Goal: Task Accomplishment & Management: Manage account settings

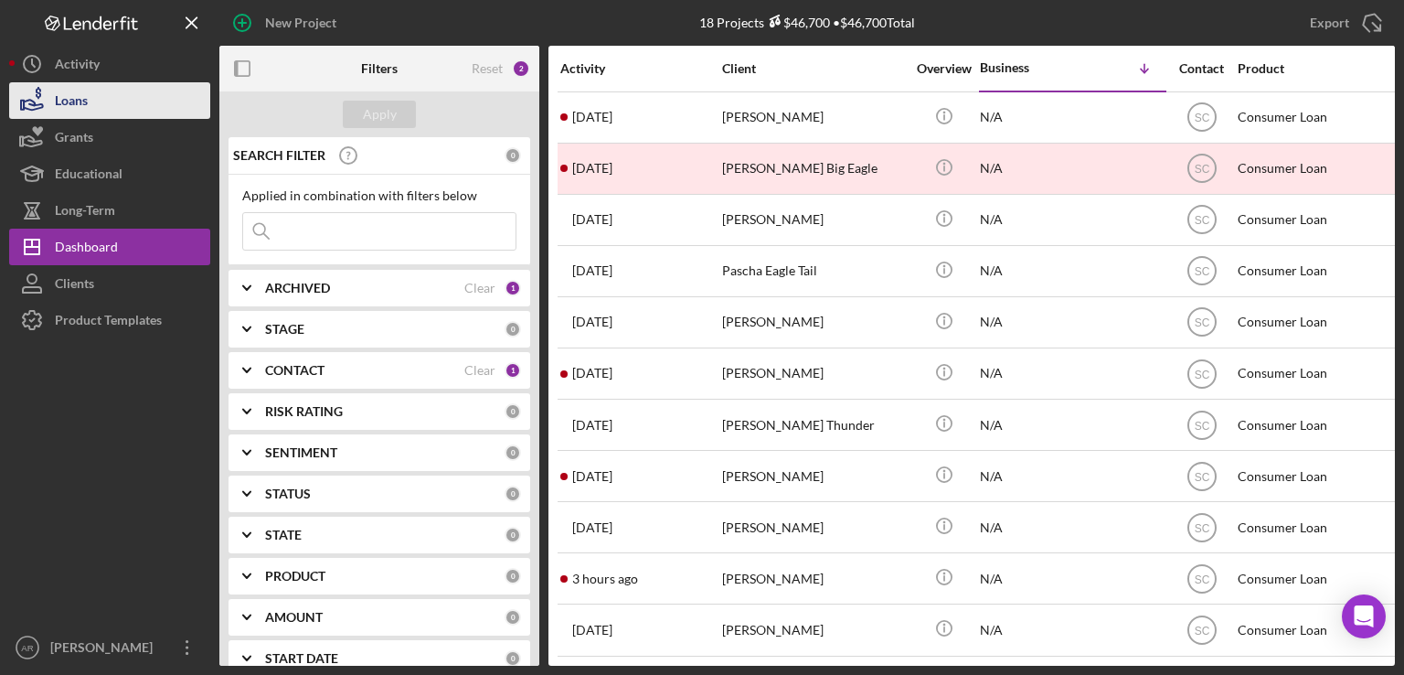
click at [84, 98] on div "Loans" at bounding box center [71, 102] width 33 height 41
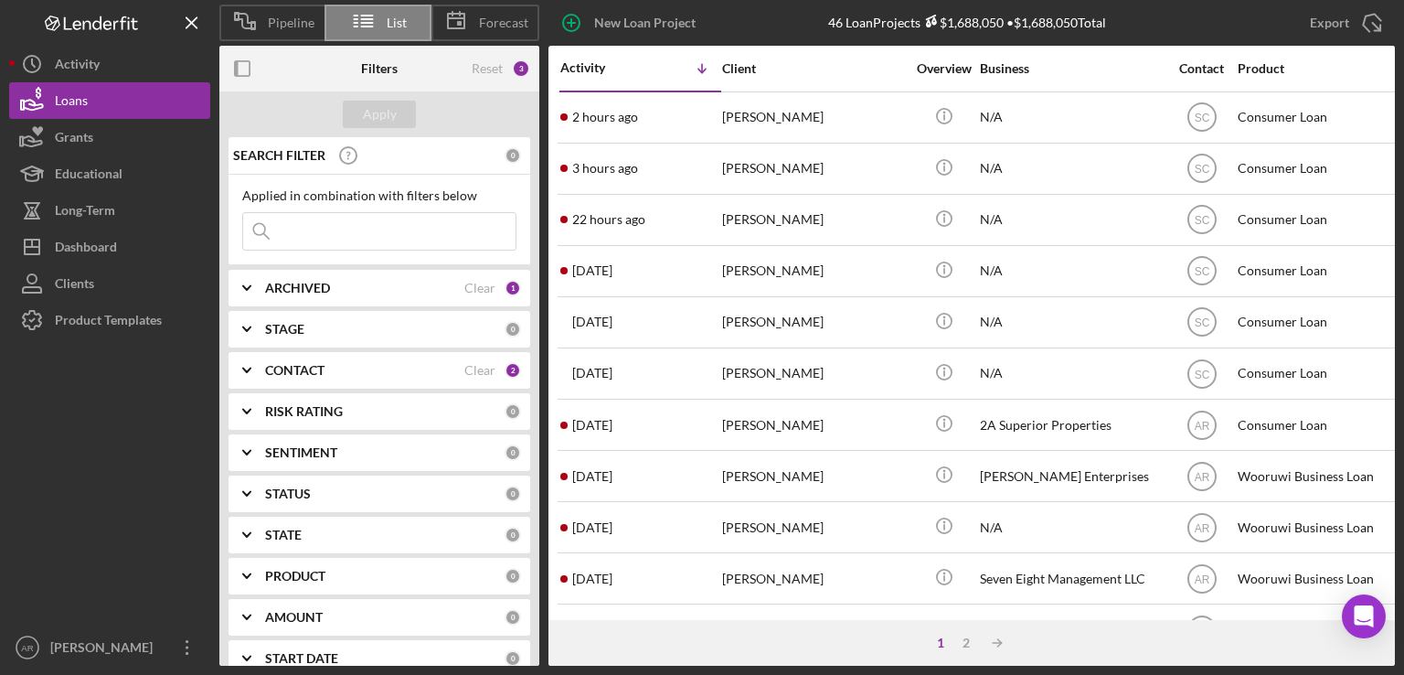
click at [296, 241] on input at bounding box center [379, 231] width 272 height 37
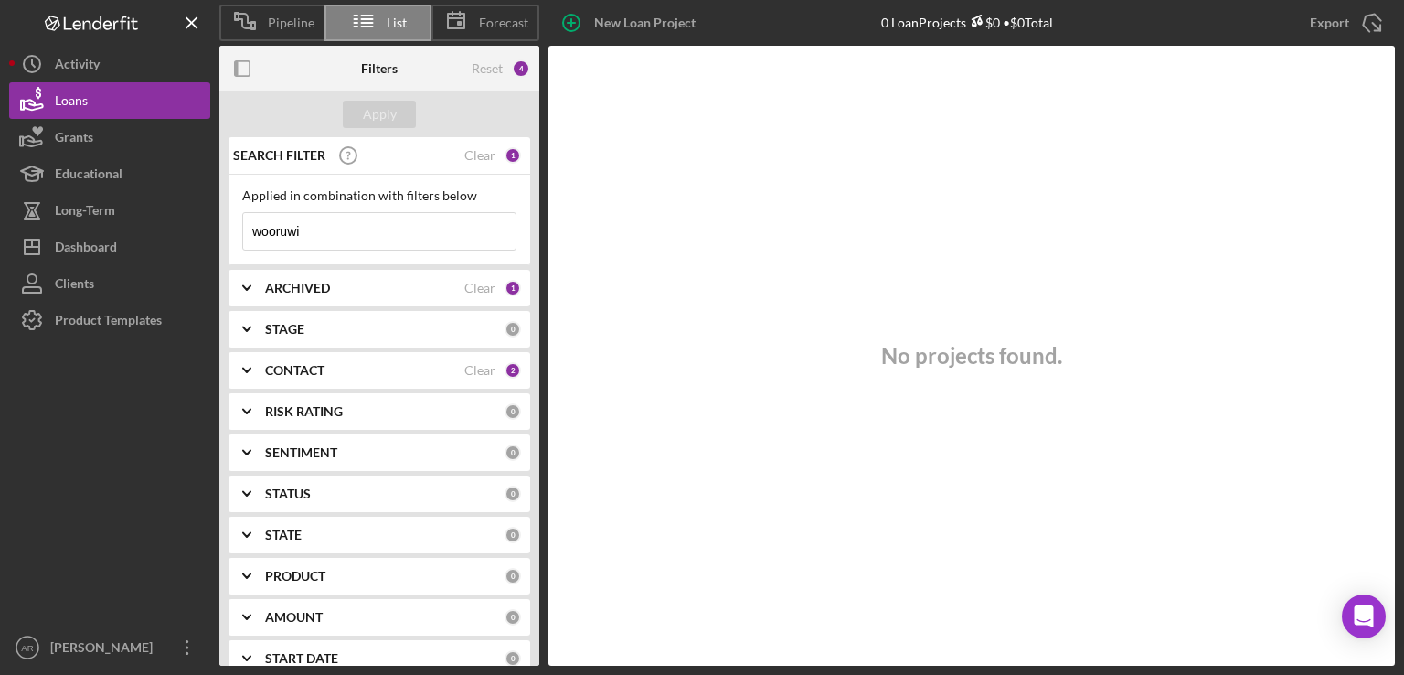
type input "wooruwi"
click at [271, 287] on b "ARCHIVED" at bounding box center [297, 288] width 65 height 15
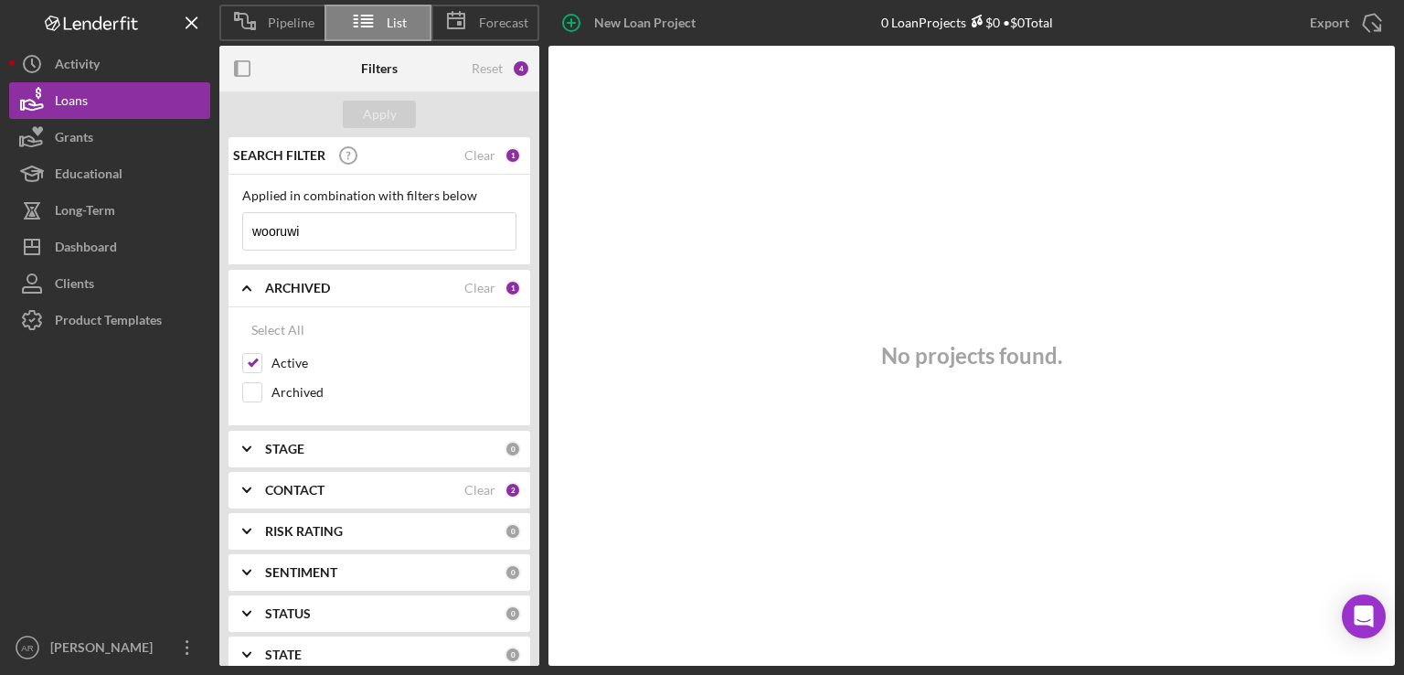
click at [249, 289] on polyline at bounding box center [246, 288] width 7 height 4
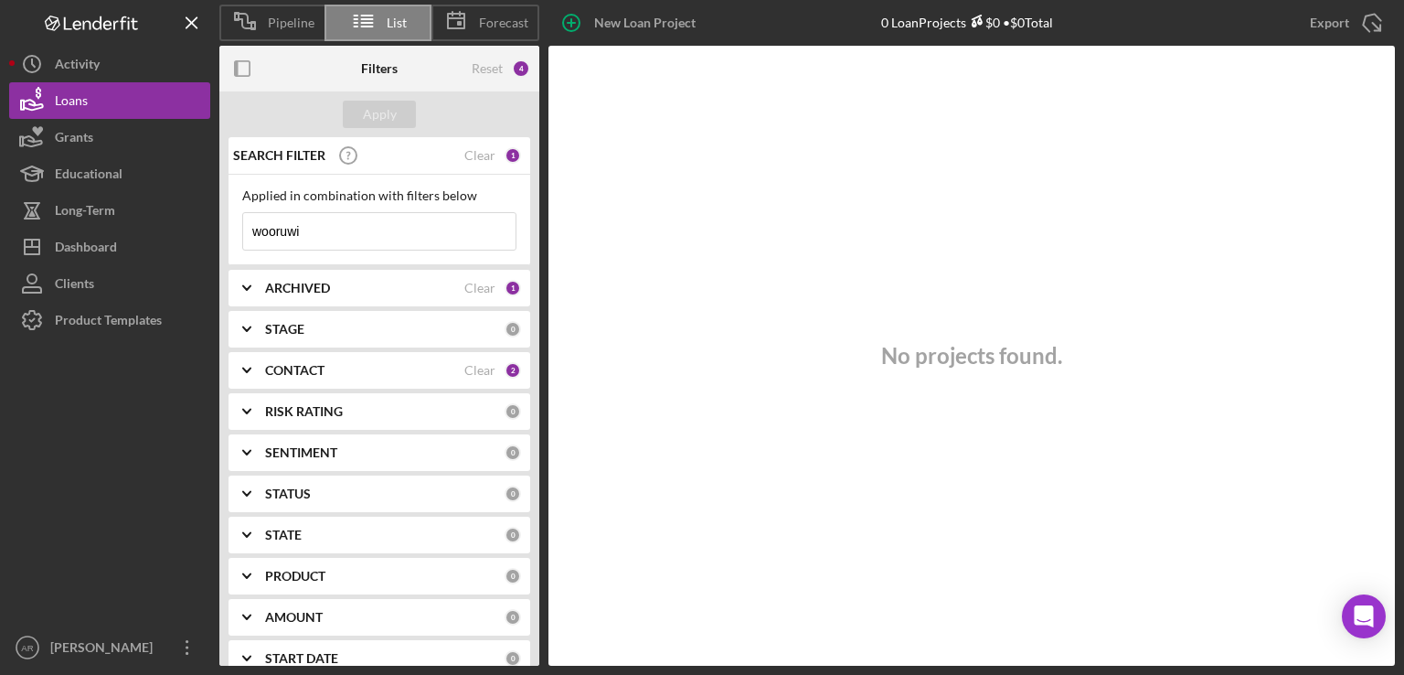
click at [295, 334] on b "STAGE" at bounding box center [284, 329] width 39 height 15
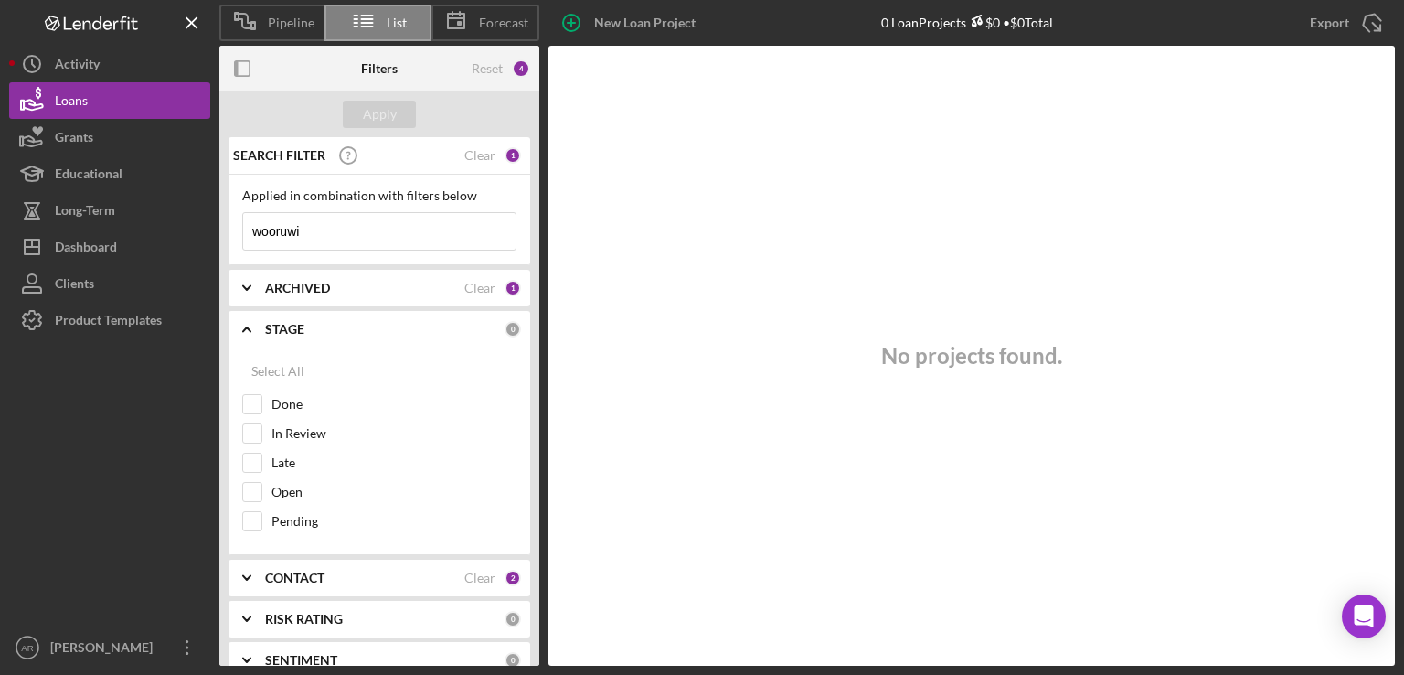
click at [250, 325] on icon "Icon/Expander" at bounding box center [247, 329] width 46 height 46
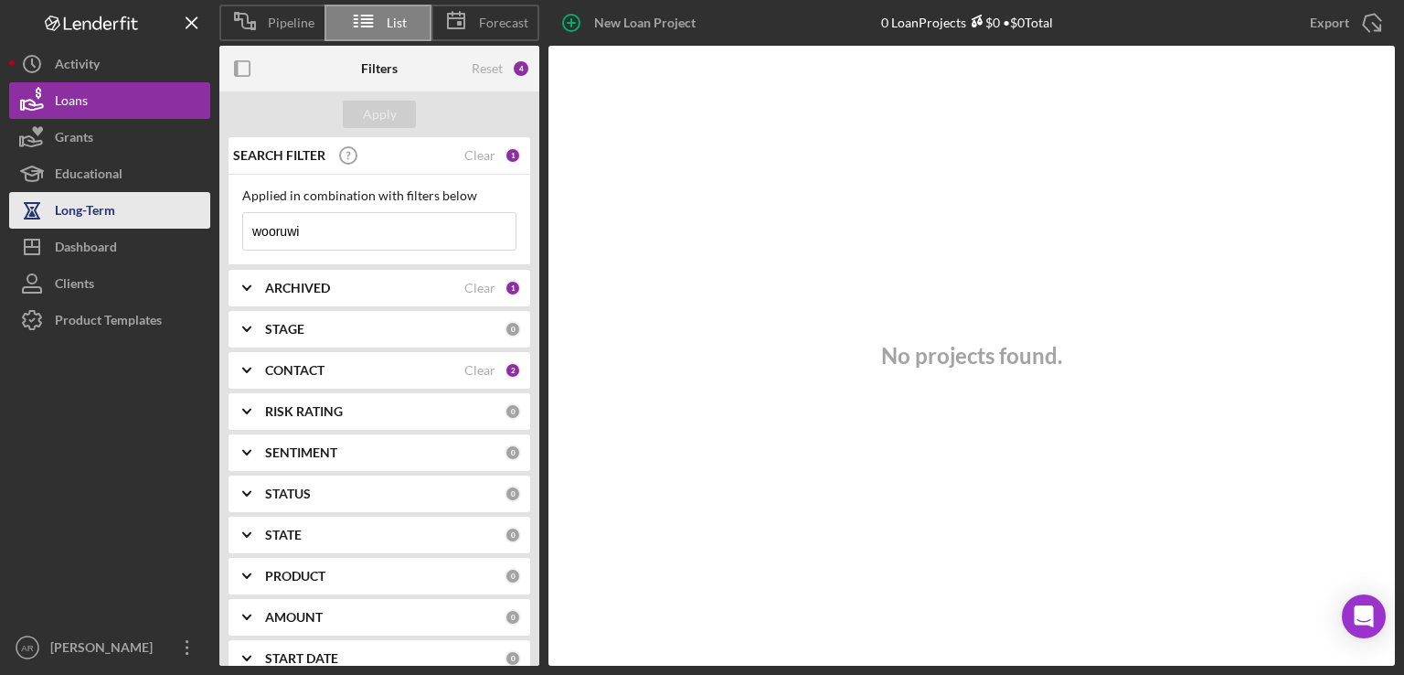
drag, startPoint x: 322, startPoint y: 235, endPoint x: 197, endPoint y: 224, distance: 125.7
click at [197, 224] on div "Pipeline List Forecast New Loan Project 0 Loan Projects $0 • $0 Total Export Ic…" at bounding box center [702, 332] width 1386 height 665
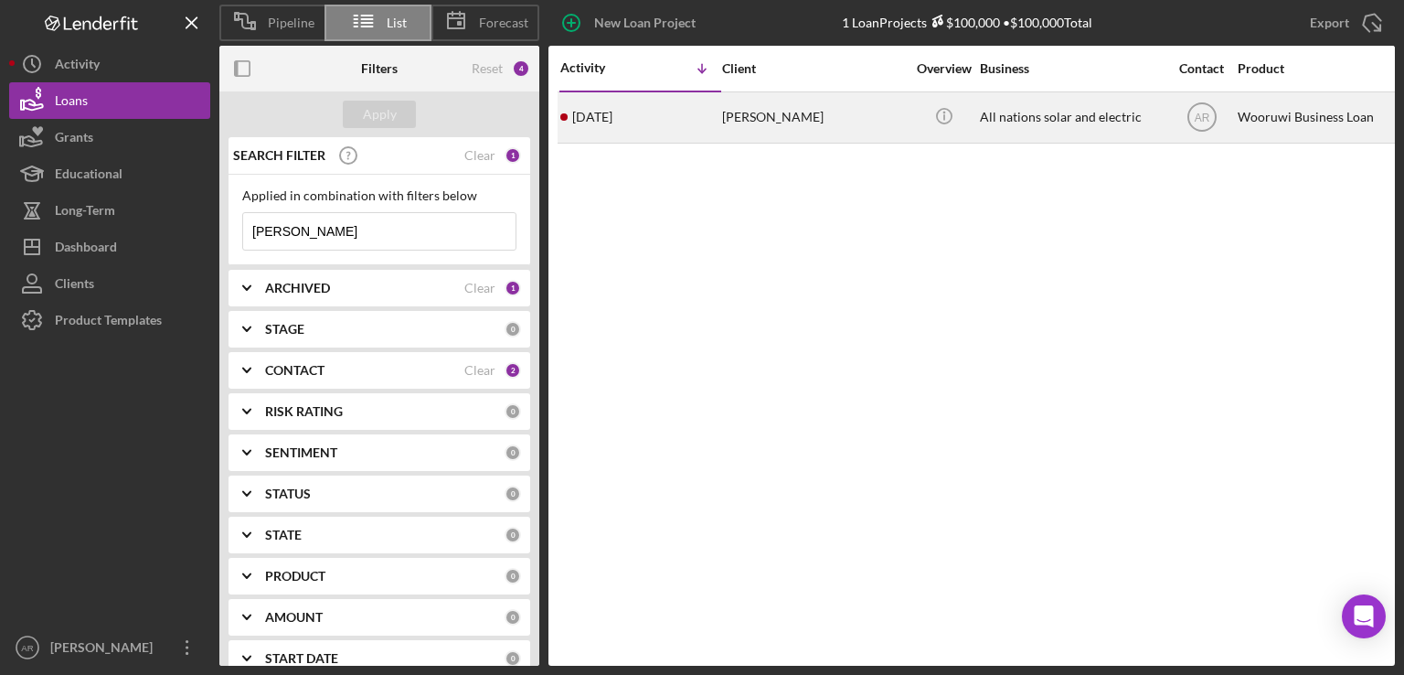
type input "[PERSON_NAME]"
click at [1024, 129] on div "All nations solar and electric" at bounding box center [1071, 117] width 183 height 48
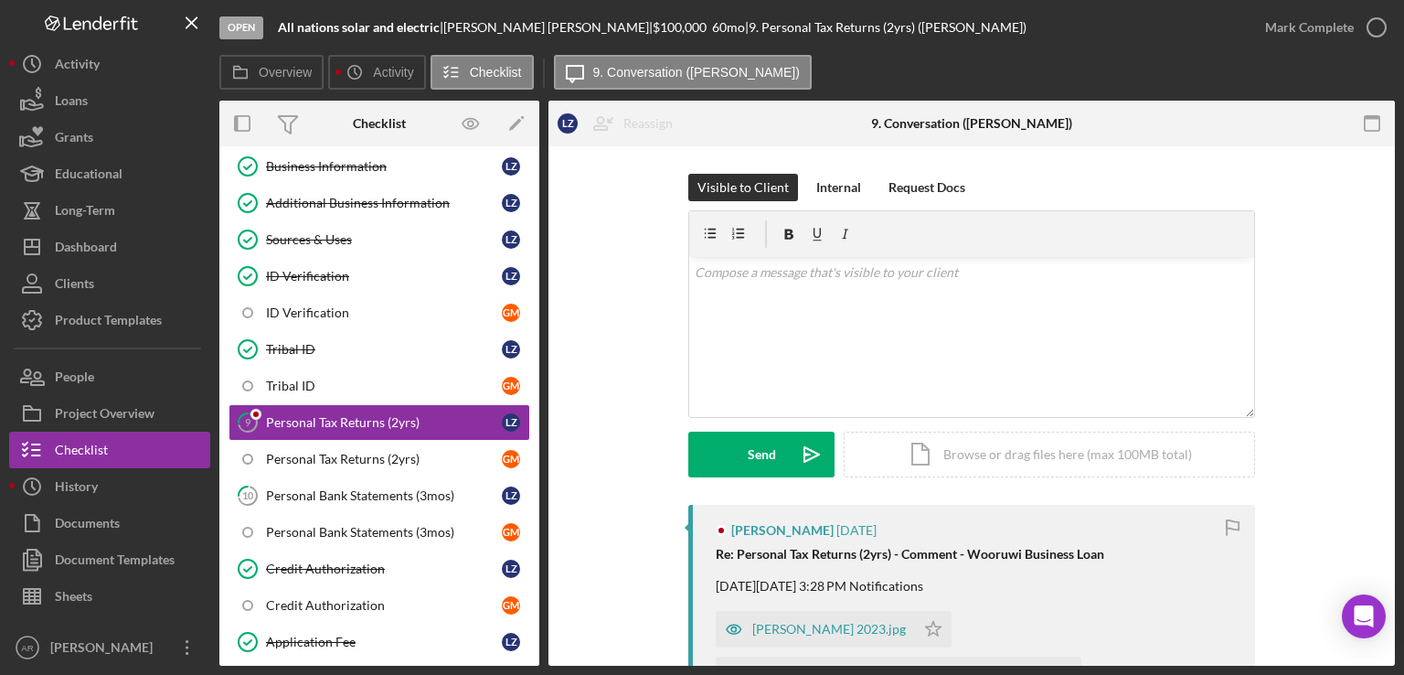
scroll to position [314, 0]
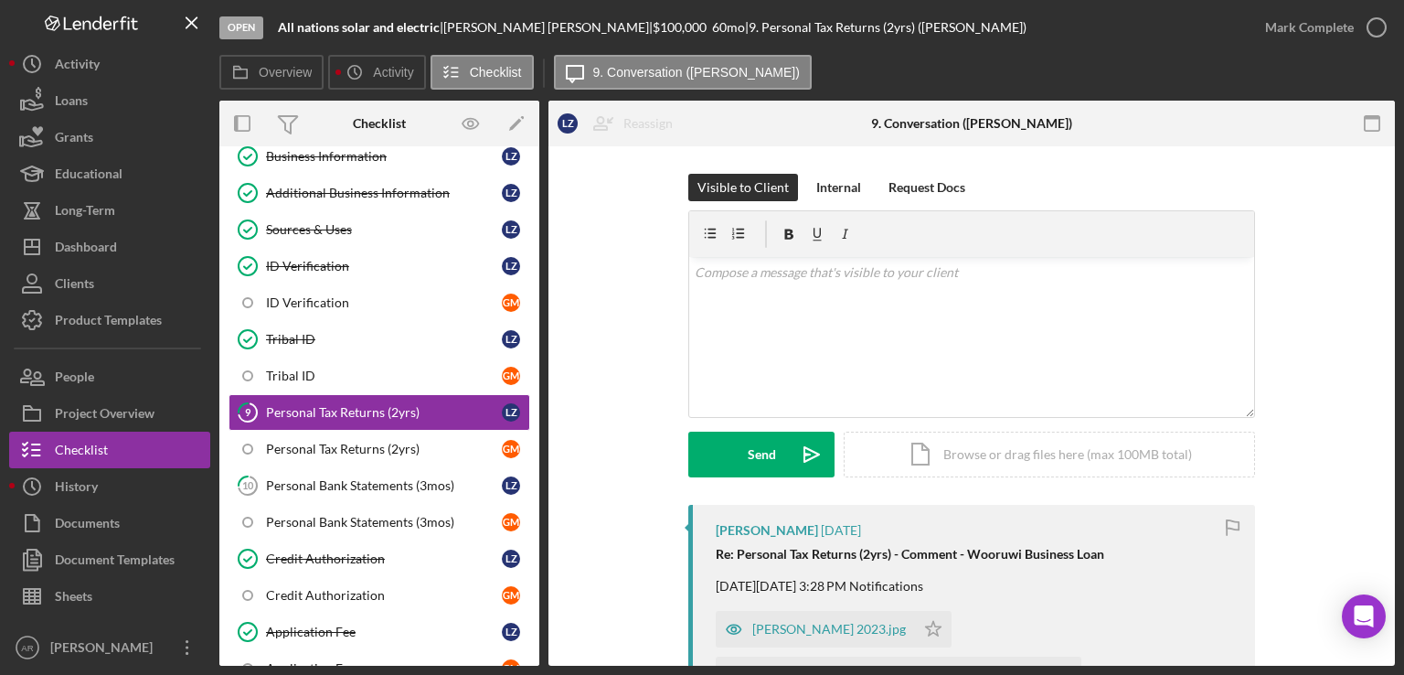
drag, startPoint x: 534, startPoint y: 391, endPoint x: 545, endPoint y: 351, distance: 41.7
click at [545, 351] on div "Overview Internal Workflow Stage Open Icon/Dropdown Arrow Archive (can unarchiv…" at bounding box center [806, 383] width 1175 height 565
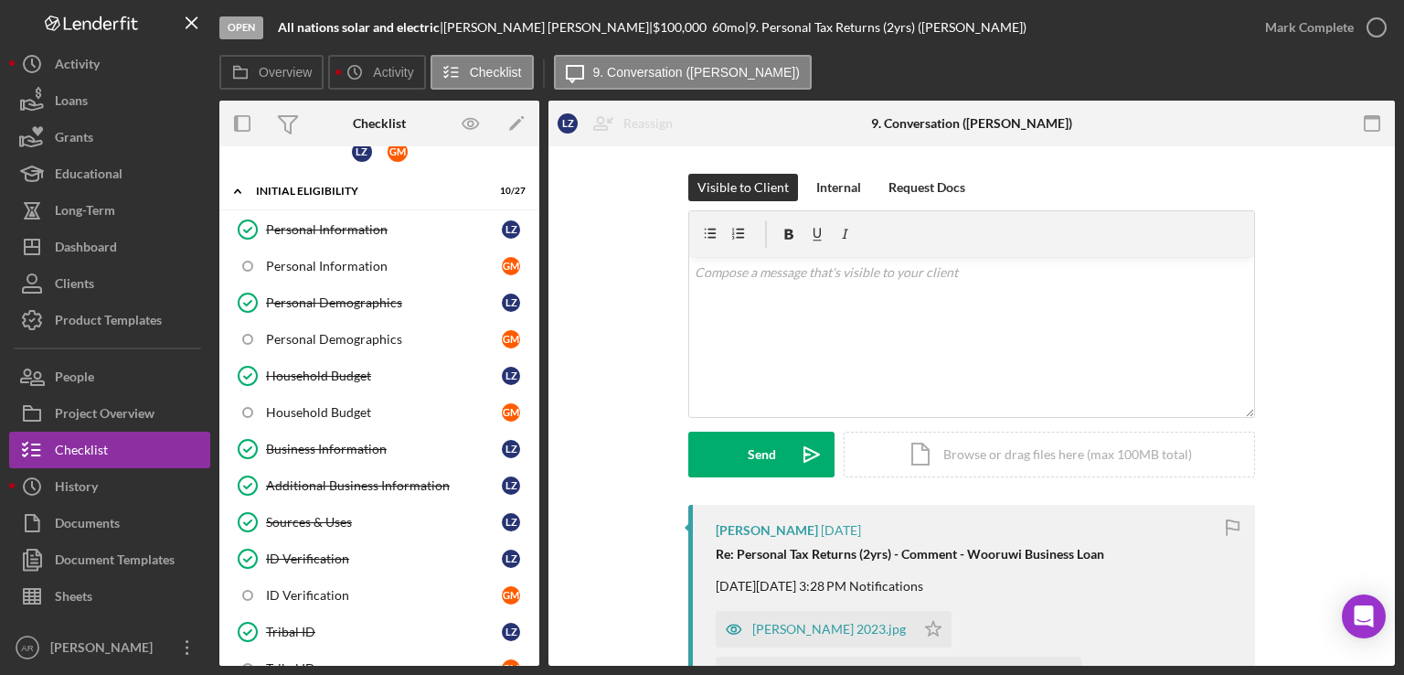
scroll to position [0, 0]
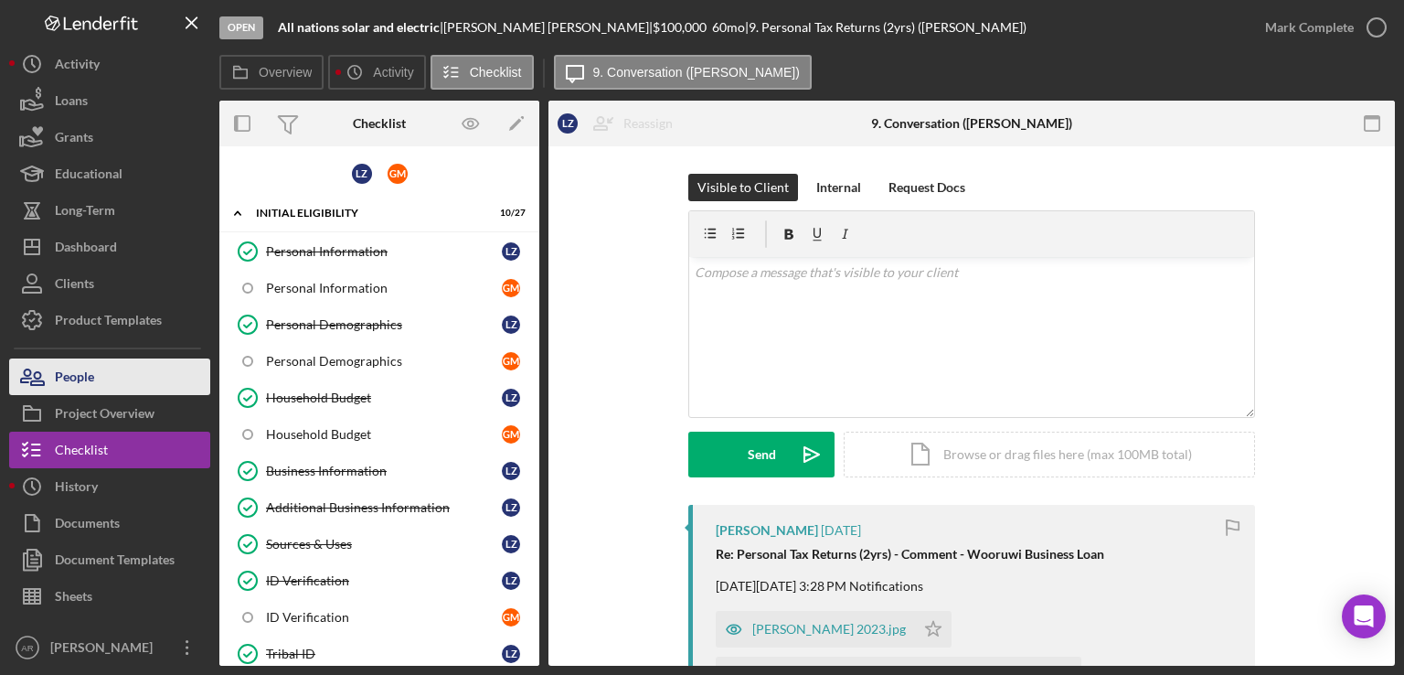
click at [80, 390] on div "People" at bounding box center [74, 378] width 39 height 41
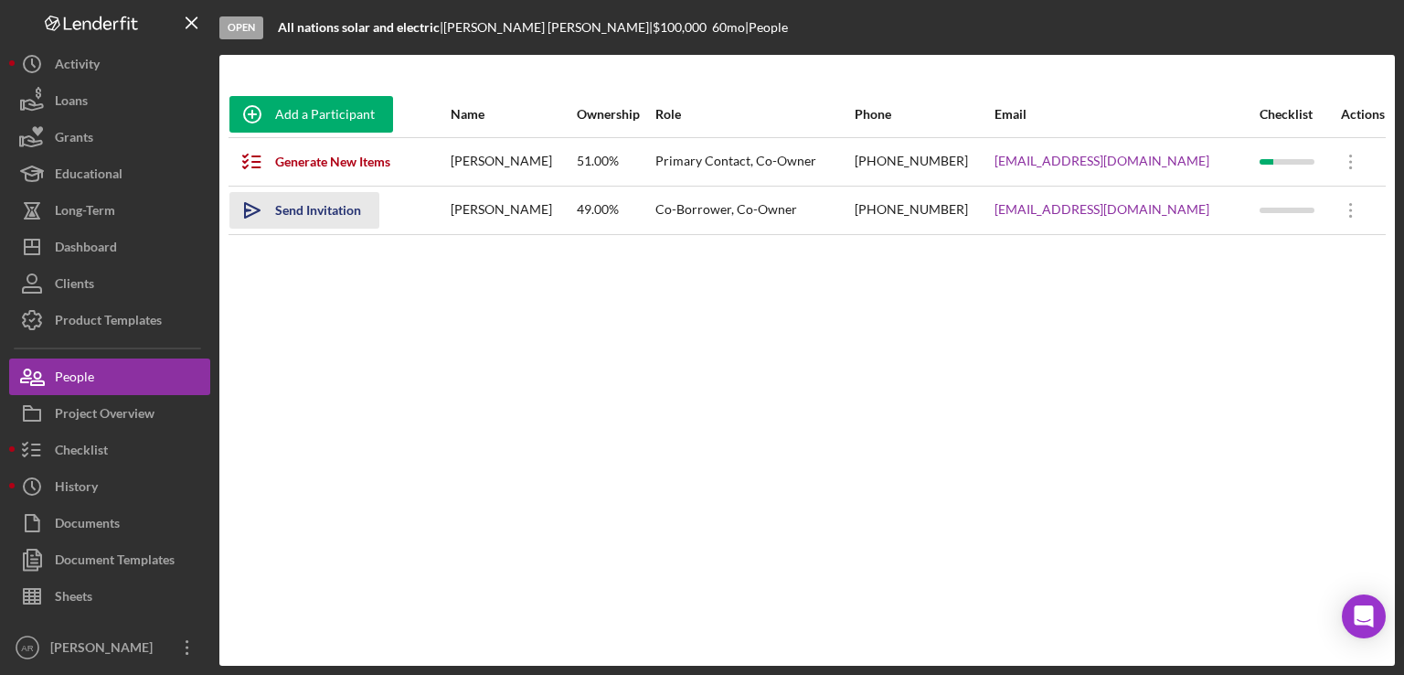
click at [282, 216] on div "Send Invitation" at bounding box center [318, 210] width 86 height 37
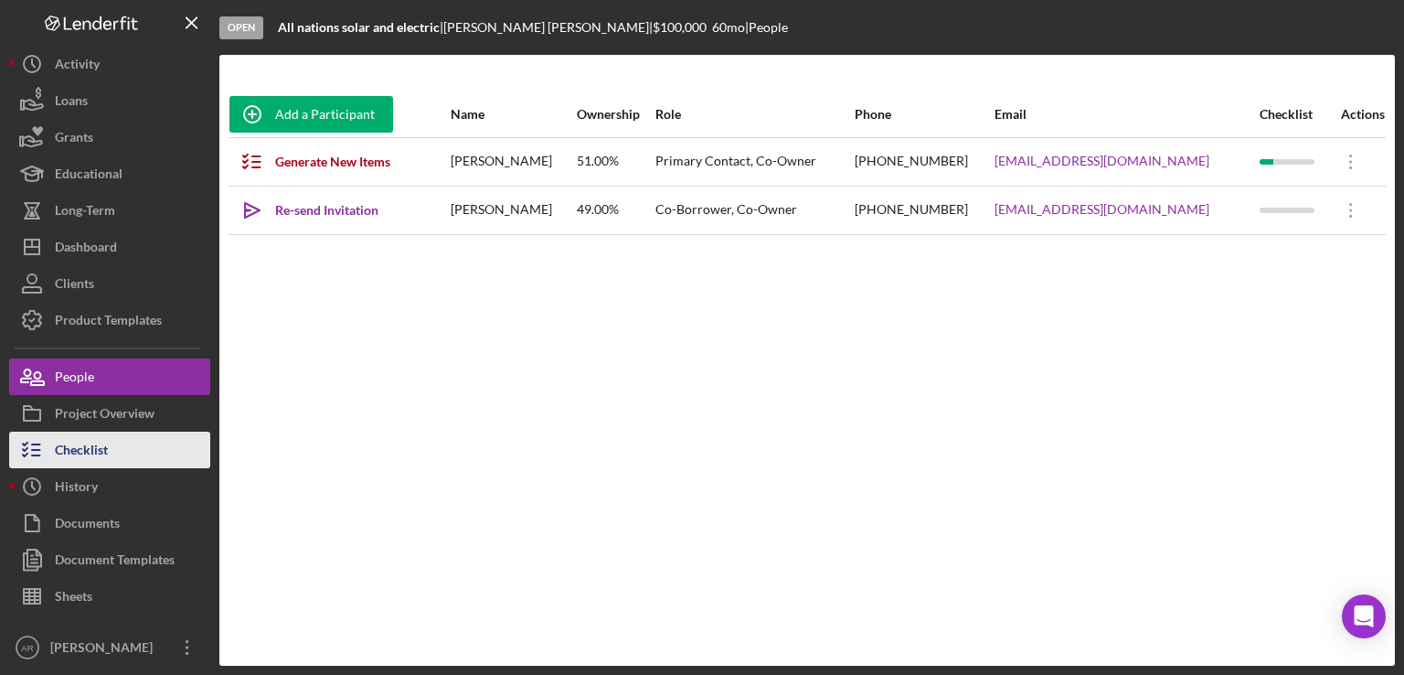
click at [93, 447] on div "Checklist" at bounding box center [81, 451] width 53 height 41
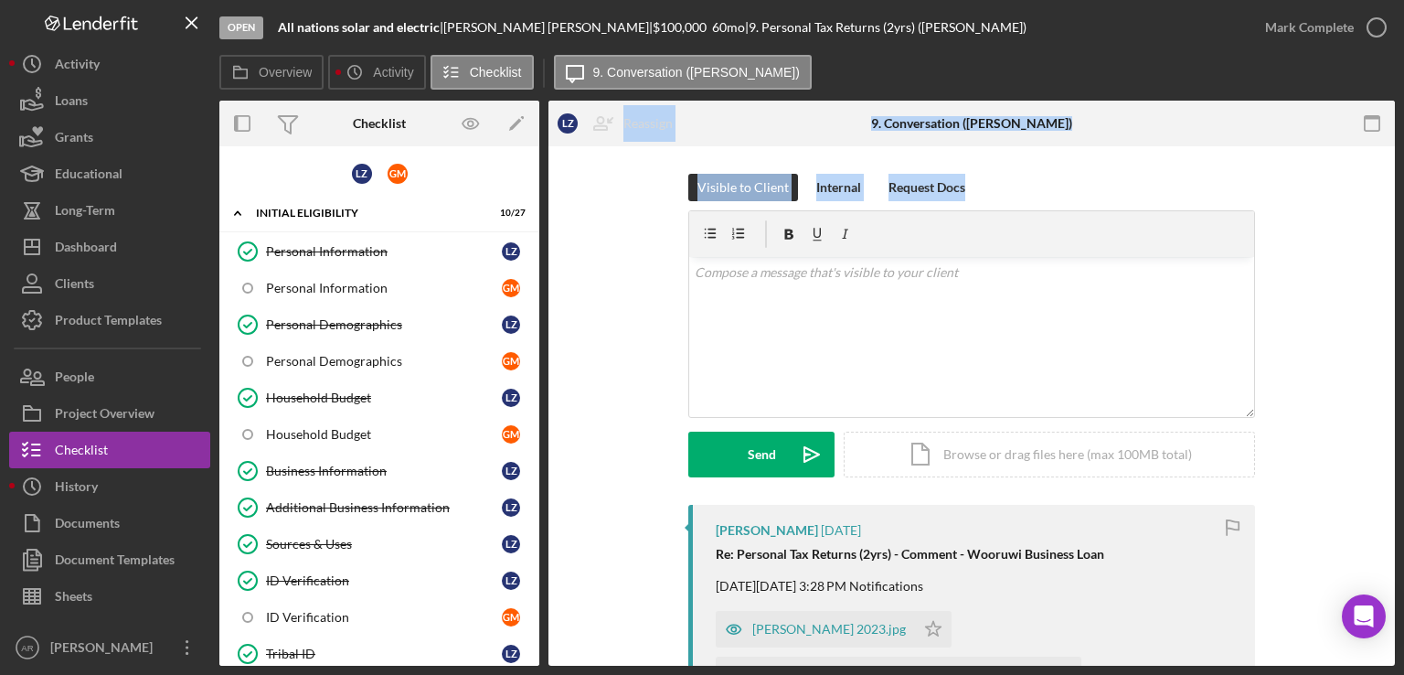
drag, startPoint x: 540, startPoint y: 324, endPoint x: 546, endPoint y: 367, distance: 43.3
click at [546, 367] on div "Overview Internal Workflow Stage Open Icon/Dropdown Arrow Archive (can unarchiv…" at bounding box center [806, 383] width 1175 height 565
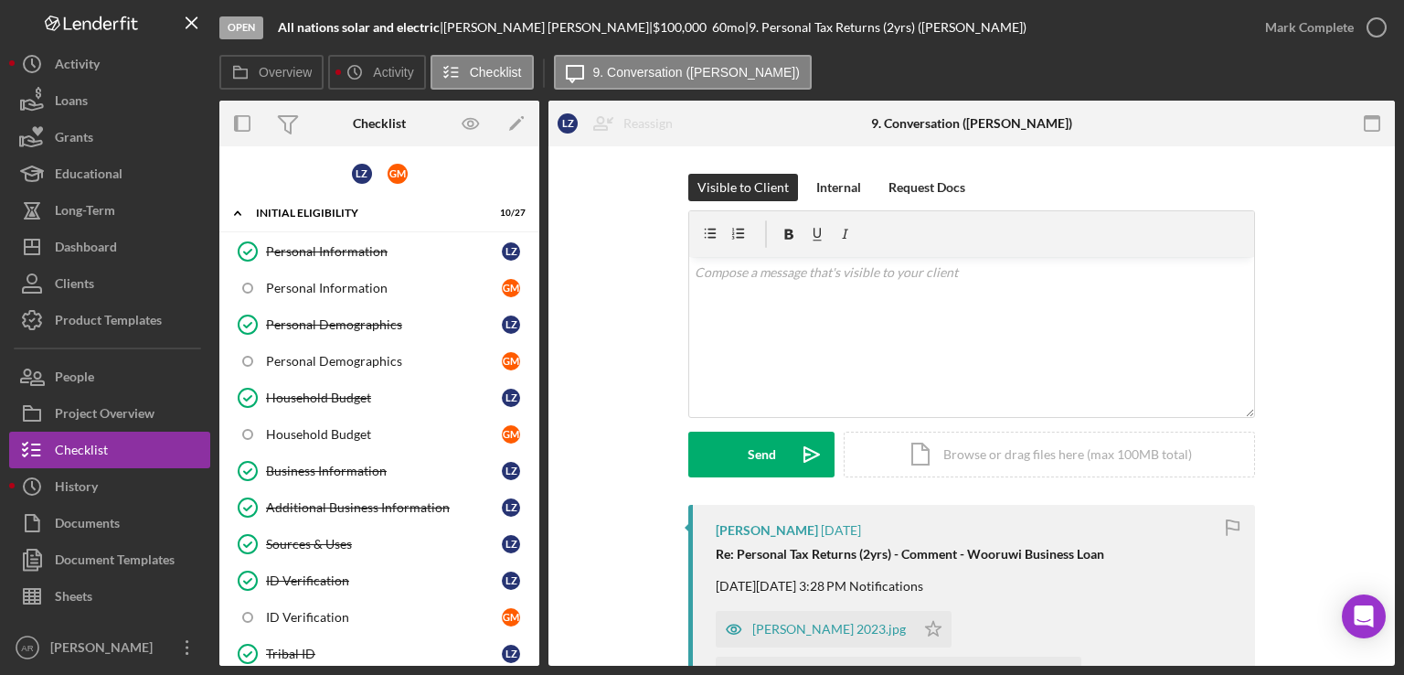
click at [540, 336] on div "Overview Internal Workflow Stage Open Icon/Dropdown Arrow Archive (can unarchiv…" at bounding box center [806, 383] width 1175 height 565
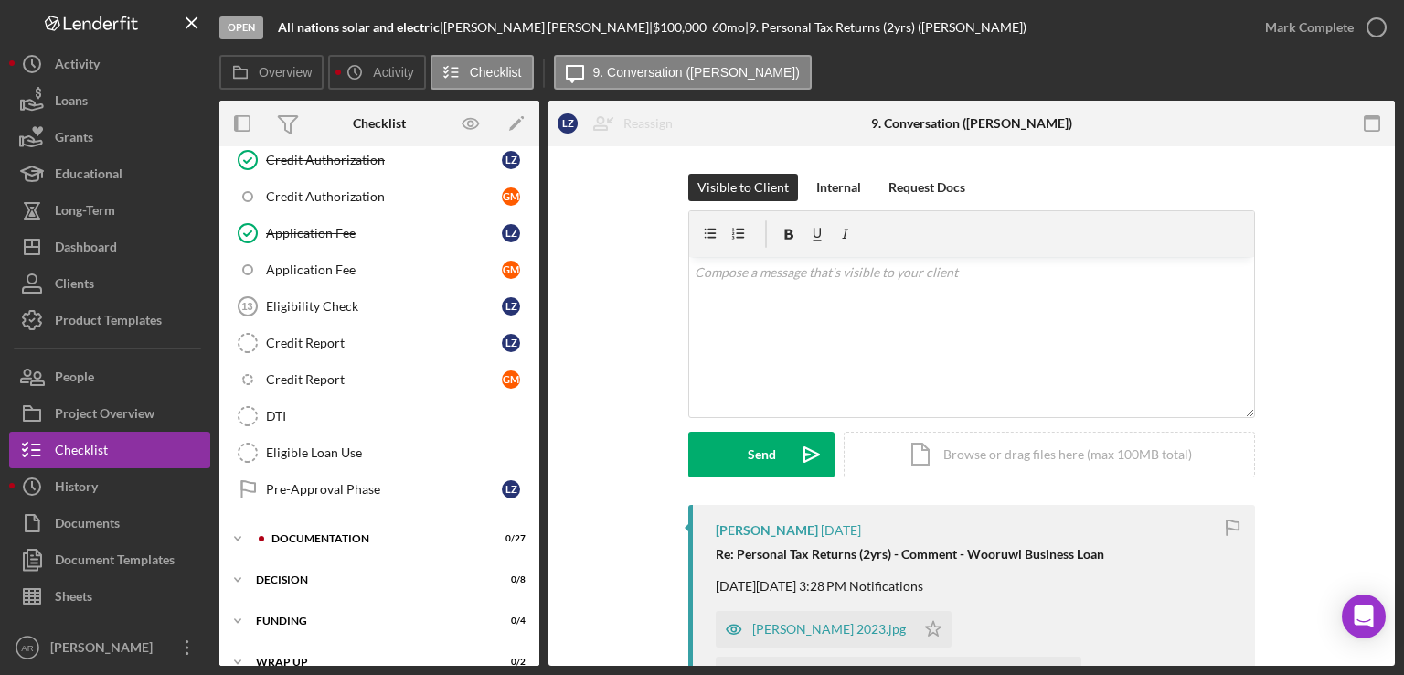
scroll to position [727, 0]
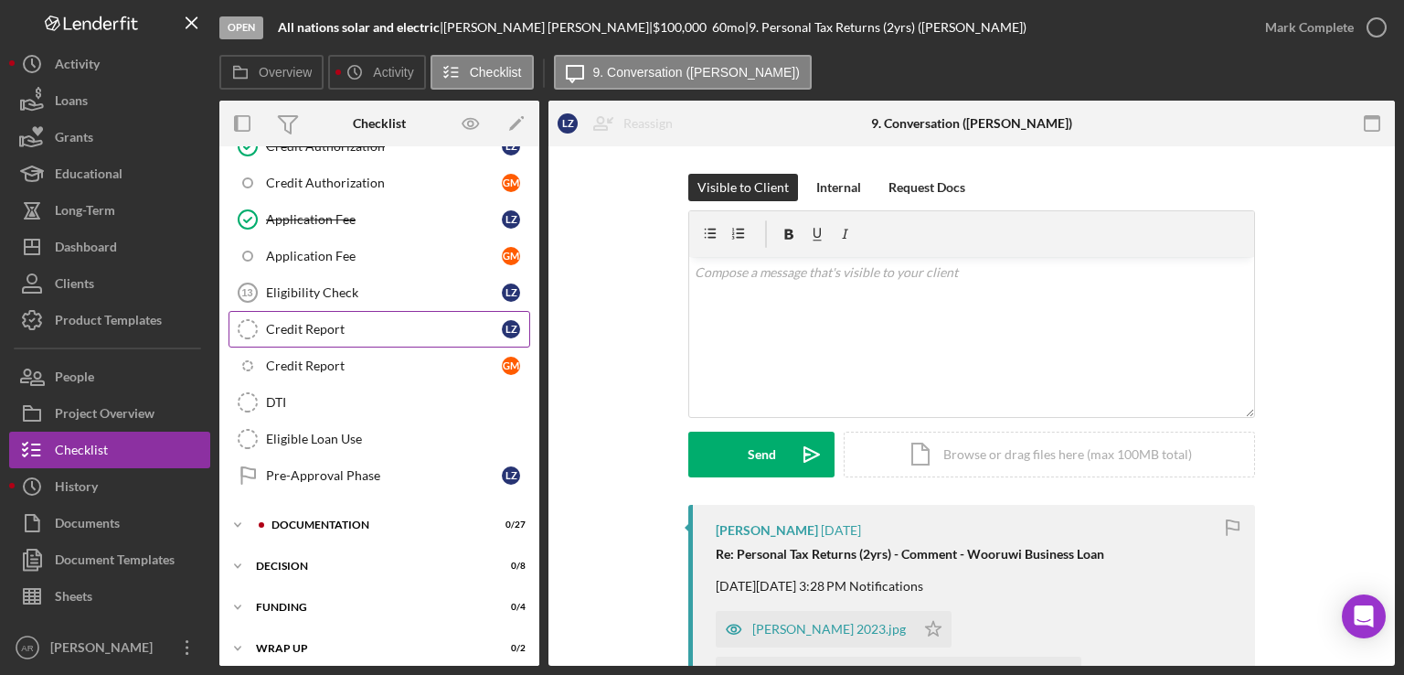
click at [319, 322] on div "Credit Report" at bounding box center [384, 329] width 236 height 15
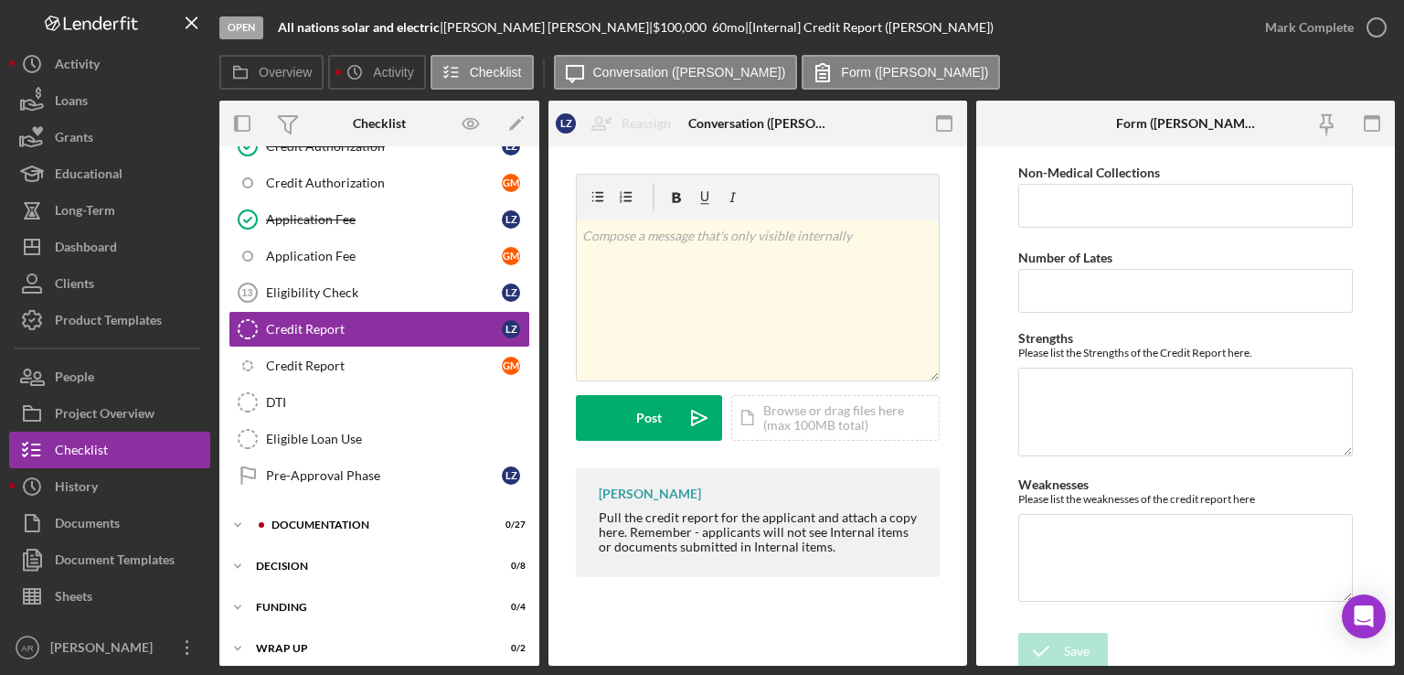
scroll to position [168, 0]
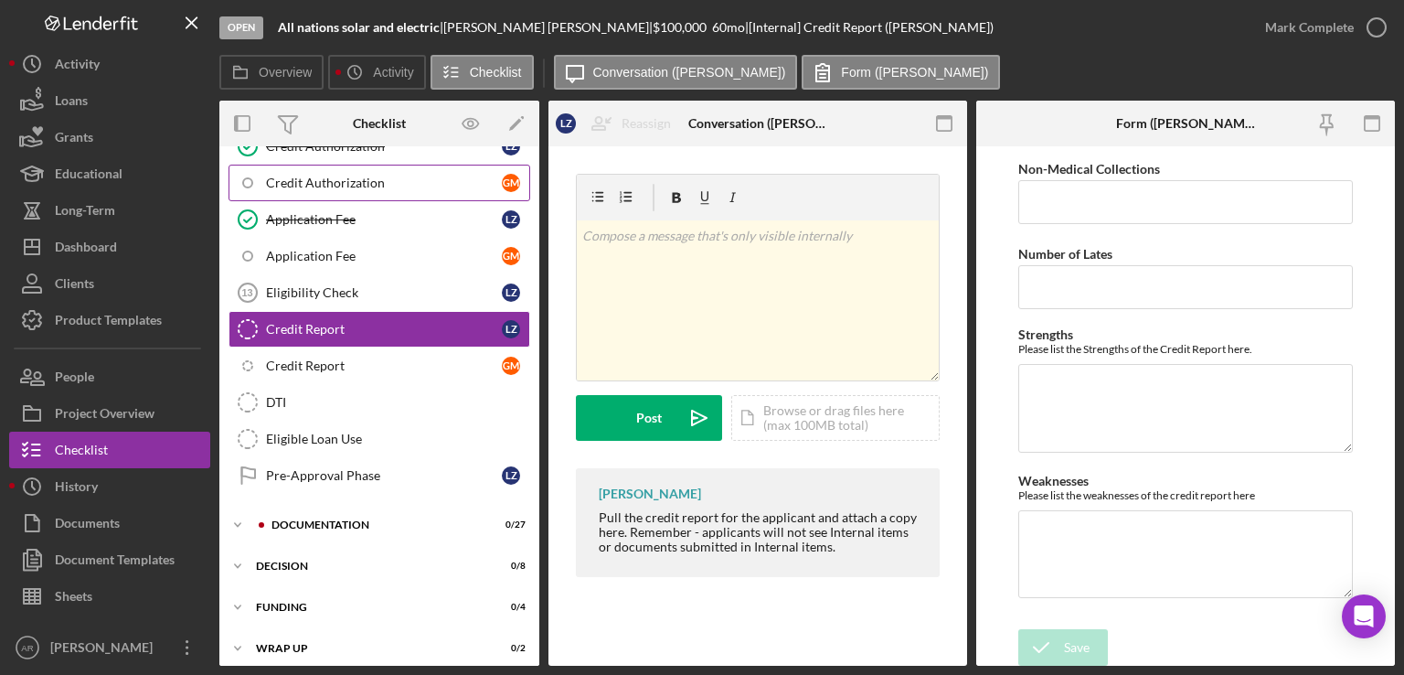
click at [337, 180] on div "Credit Authorization" at bounding box center [384, 182] width 236 height 15
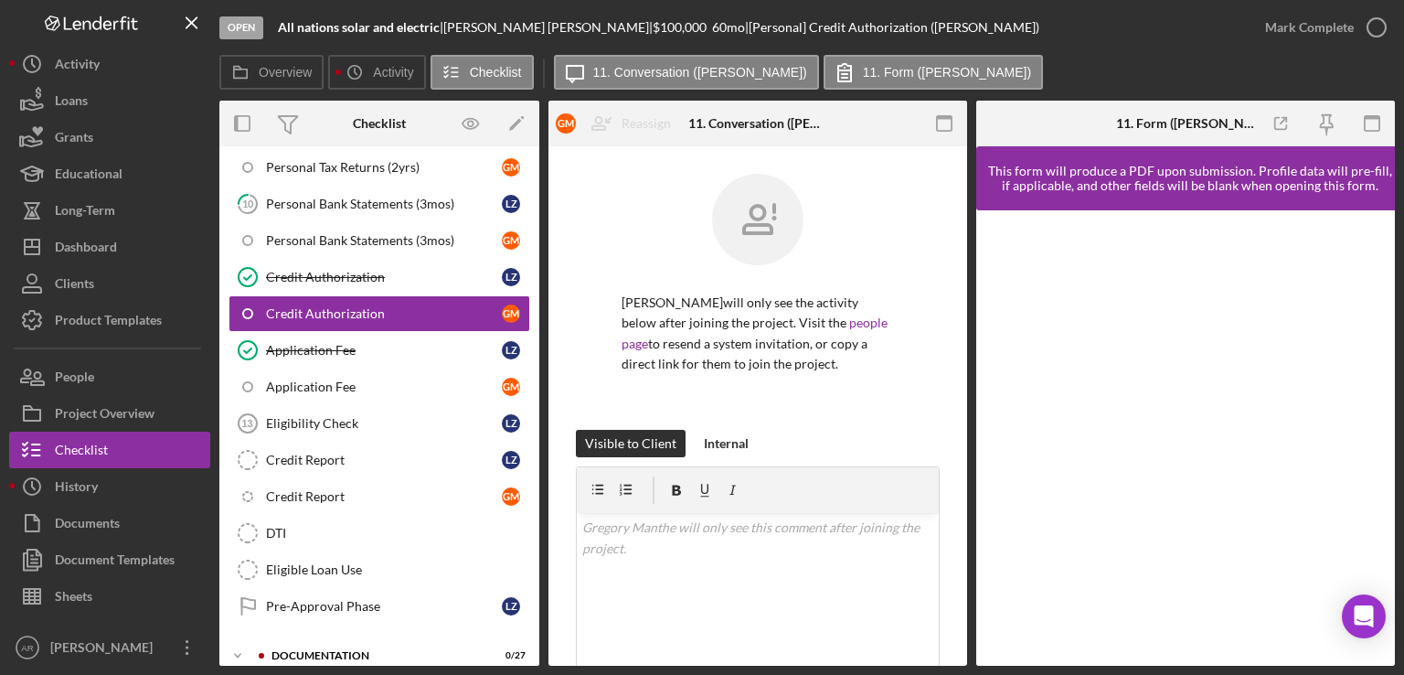
scroll to position [552, 0]
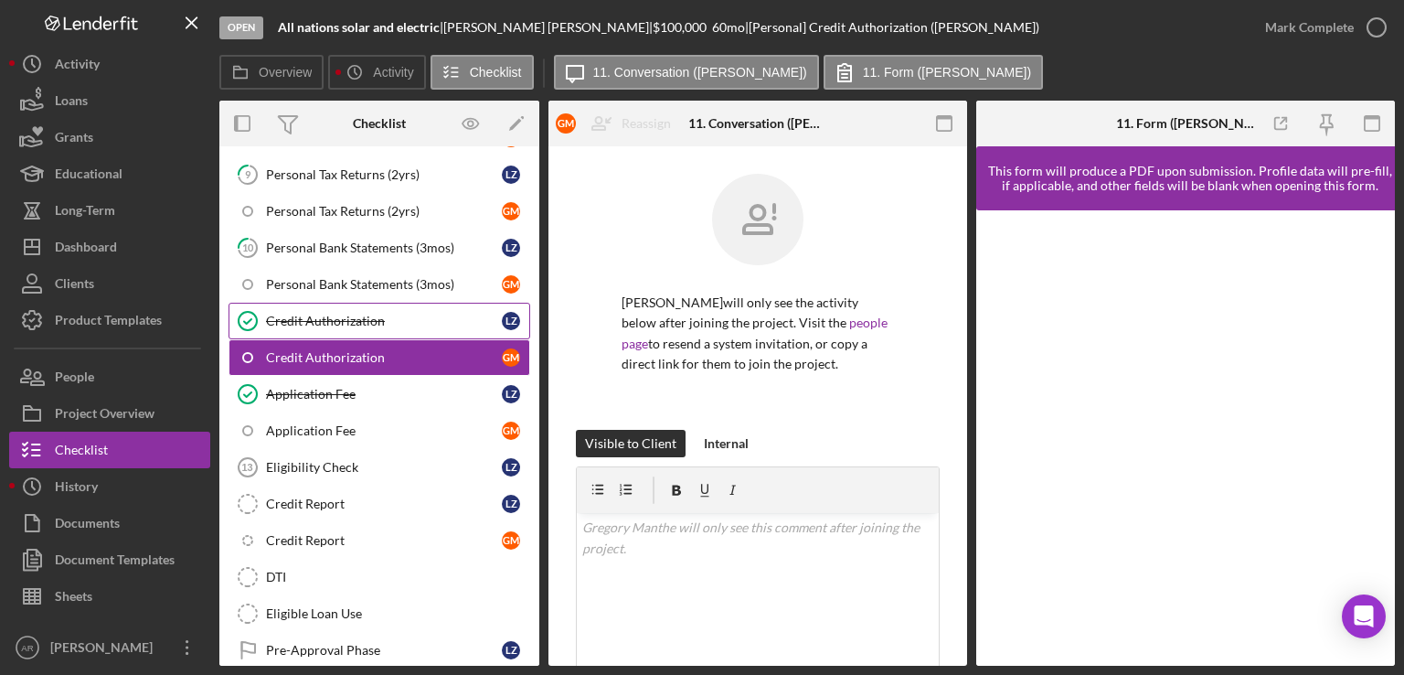
click at [315, 314] on div "Credit Authorization" at bounding box center [384, 321] width 236 height 15
